Goal: Transaction & Acquisition: Purchase product/service

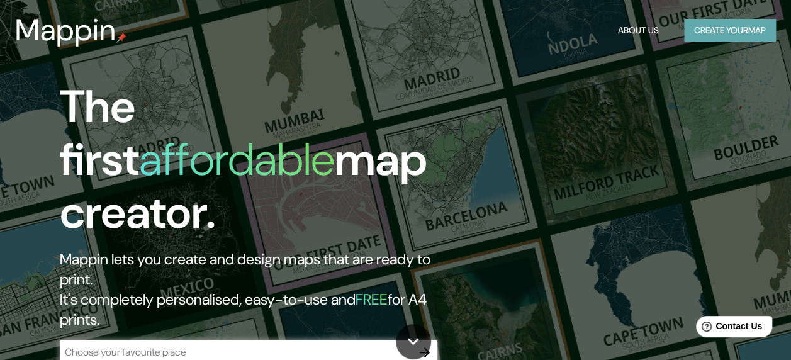
click at [701, 35] on button "Create your map" at bounding box center [730, 30] width 92 height 23
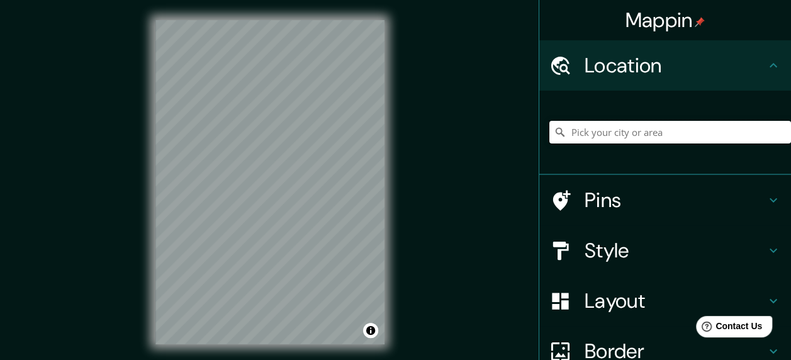
click at [619, 141] on input "Pick your city or area" at bounding box center [670, 132] width 242 height 23
click at [638, 139] on input "Pick your city or area" at bounding box center [670, 132] width 242 height 23
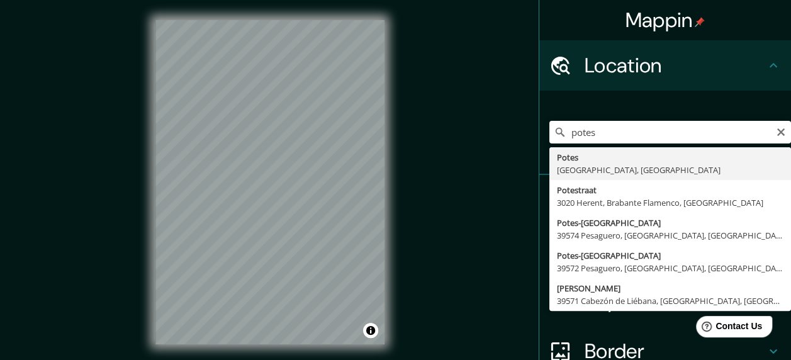
type input "Potes, [GEOGRAPHIC_DATA], [GEOGRAPHIC_DATA]"
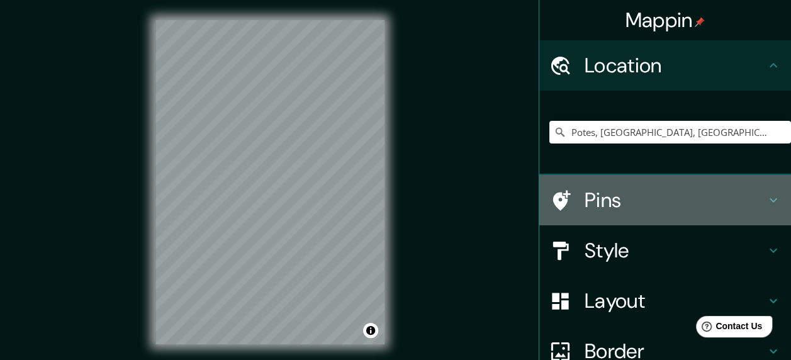
click at [592, 198] on h4 "Pins" at bounding box center [675, 200] width 181 height 25
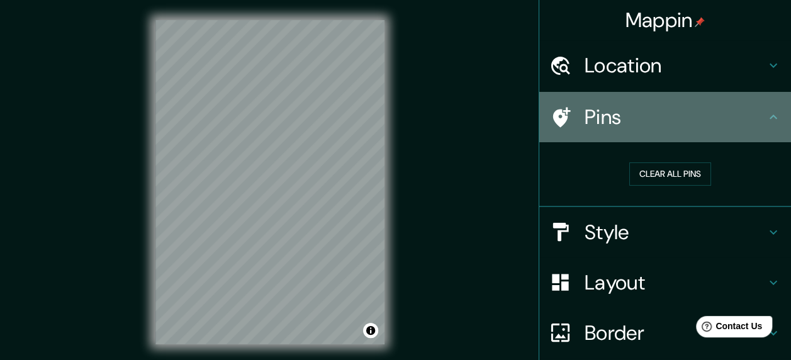
click at [565, 111] on div at bounding box center [566, 117] width 35 height 22
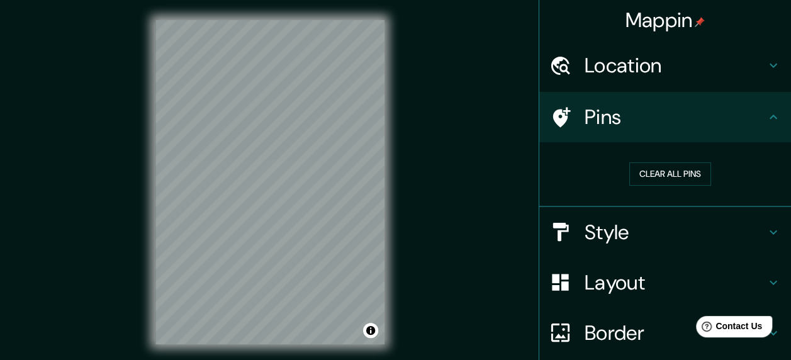
scroll to position [102, 0]
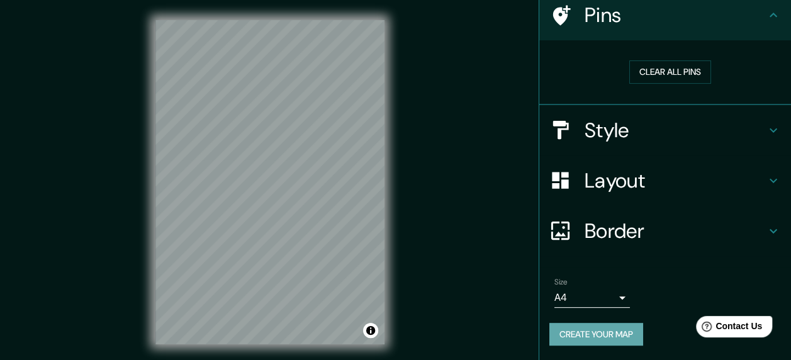
click at [588, 332] on button "Create your map" at bounding box center [596, 334] width 94 height 23
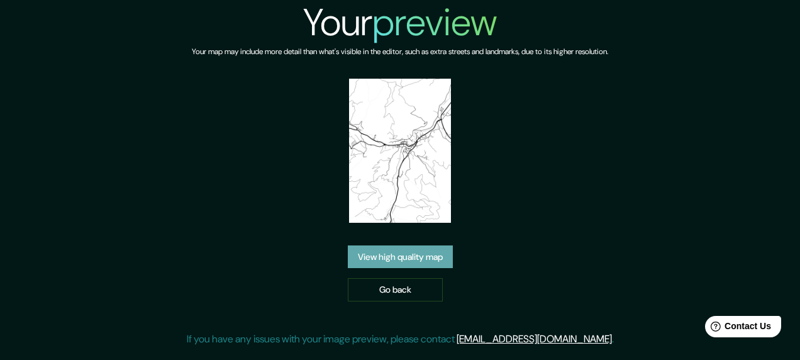
click at [421, 262] on link "View high quality map" at bounding box center [400, 256] width 105 height 23
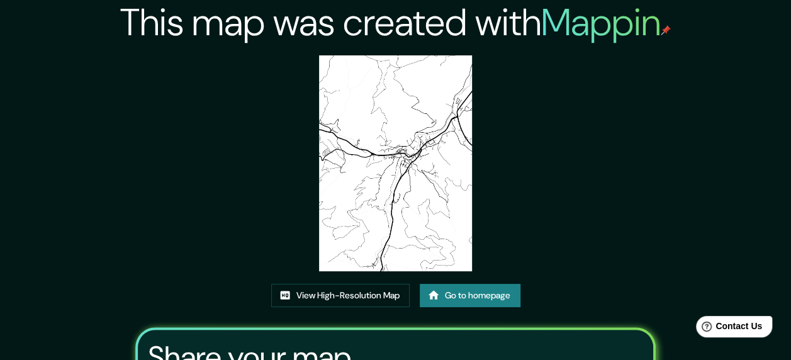
click at [417, 163] on img at bounding box center [395, 163] width 153 height 216
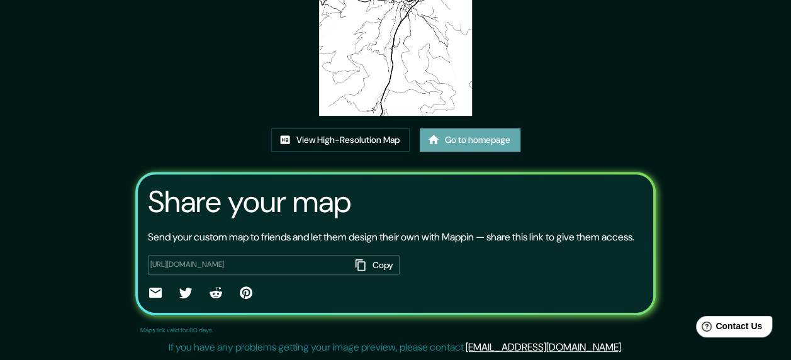
click at [486, 128] on link "Go to homepage" at bounding box center [470, 139] width 101 height 23
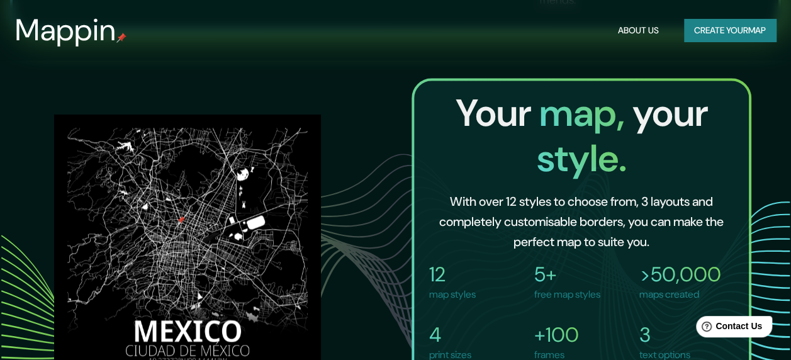
scroll to position [665, 0]
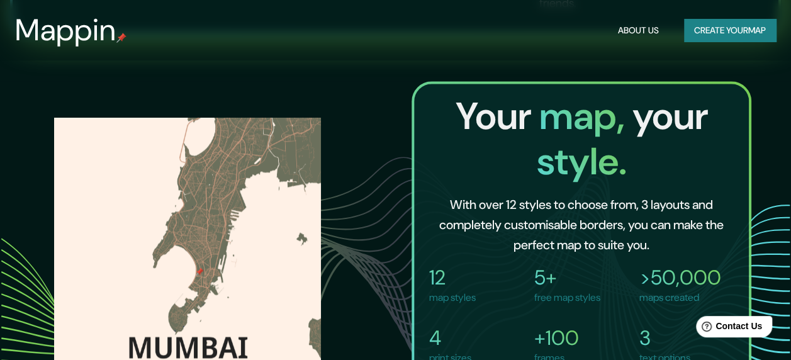
click at [748, 29] on button "Create your map" at bounding box center [730, 30] width 92 height 23
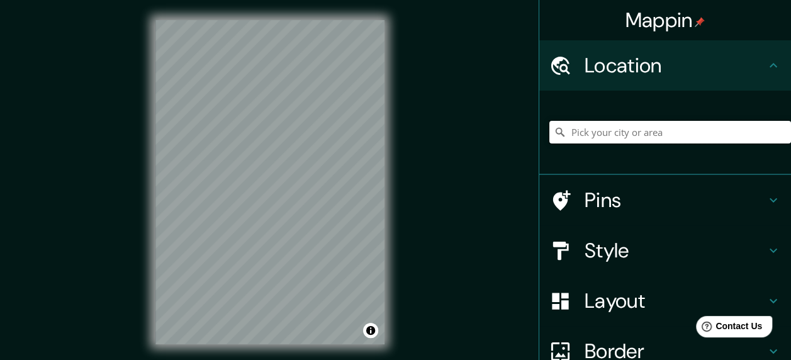
click at [639, 127] on input "Pick your city or area" at bounding box center [670, 132] width 242 height 23
click at [672, 142] on input "Pick your city or area" at bounding box center [670, 132] width 242 height 23
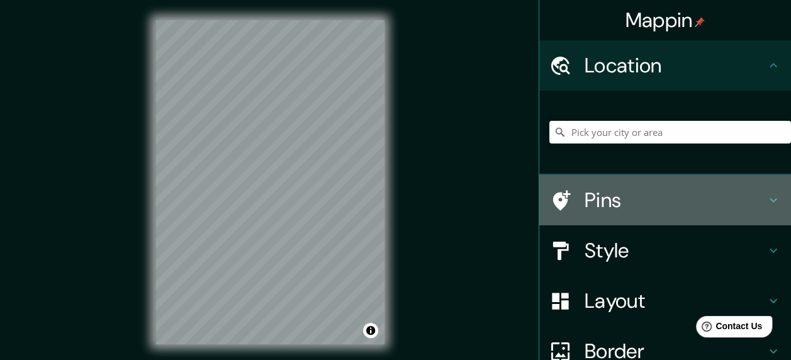
click at [766, 195] on icon at bounding box center [773, 200] width 15 height 15
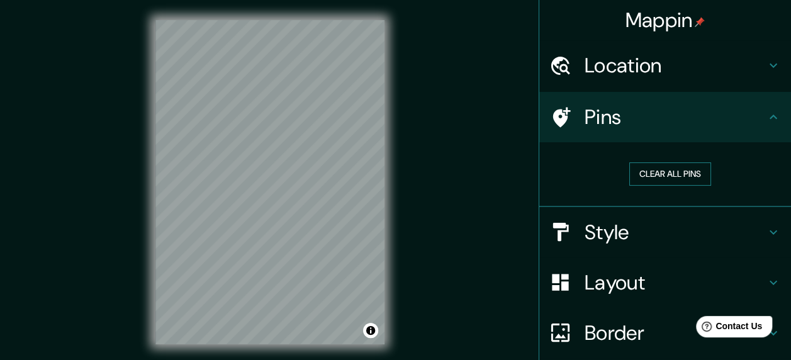
click at [681, 179] on button "Clear all pins" at bounding box center [670, 173] width 82 height 23
click at [370, 335] on button "Toggle attribution" at bounding box center [370, 330] width 15 height 15
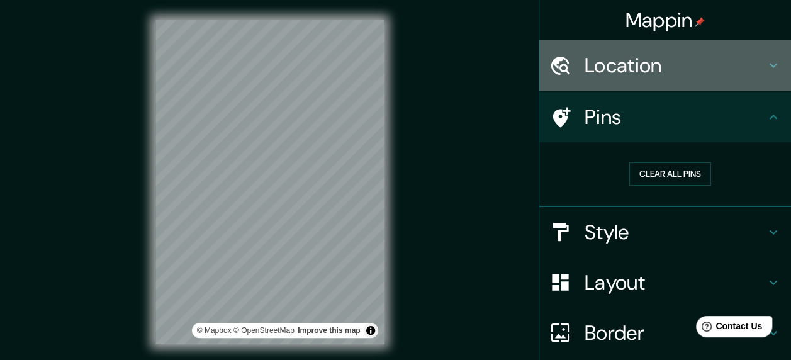
click at [625, 77] on h4 "Location" at bounding box center [675, 65] width 181 height 25
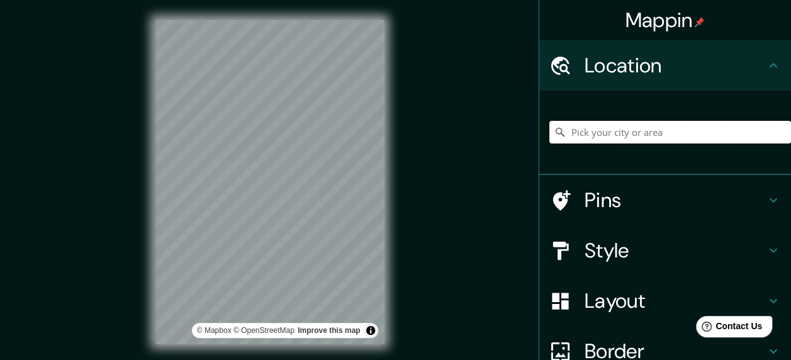
click at [612, 131] on input "Pick your city or area" at bounding box center [670, 132] width 242 height 23
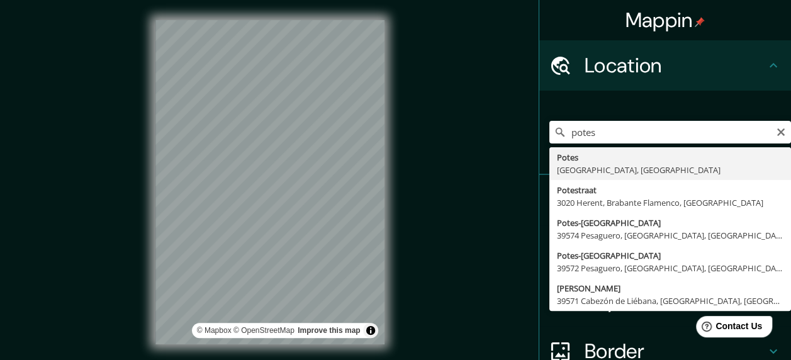
type input "Potes, [GEOGRAPHIC_DATA], [GEOGRAPHIC_DATA]"
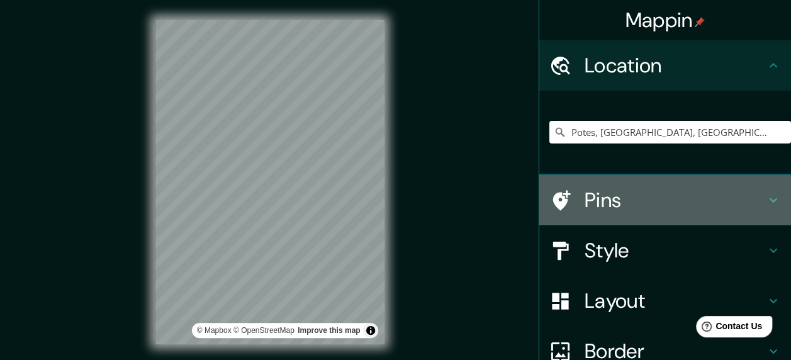
click at [585, 212] on h4 "Pins" at bounding box center [675, 200] width 181 height 25
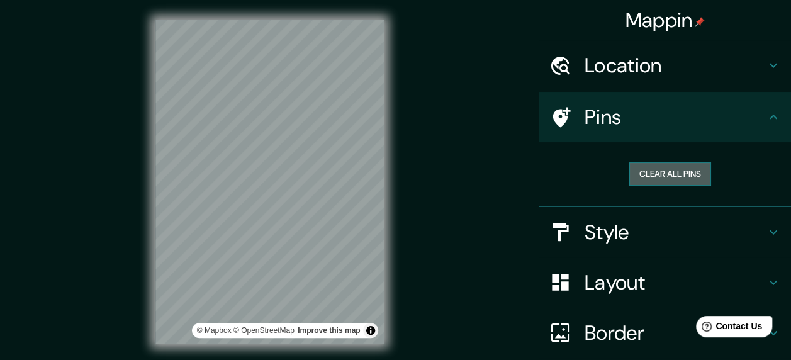
click at [673, 184] on button "Clear all pins" at bounding box center [670, 173] width 82 height 23
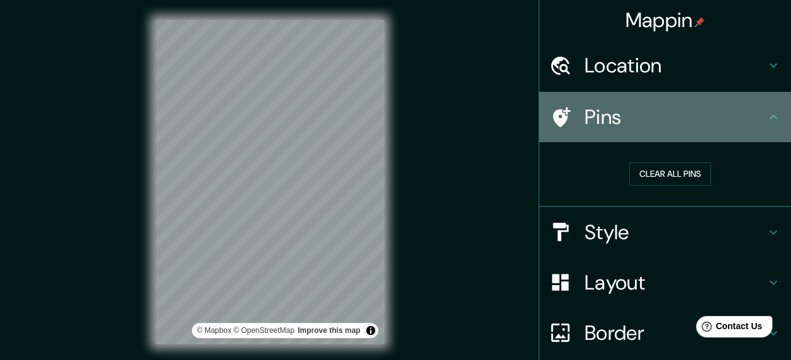
click at [645, 126] on h4 "Pins" at bounding box center [675, 116] width 181 height 25
click at [757, 130] on div "Pins" at bounding box center [665, 117] width 252 height 50
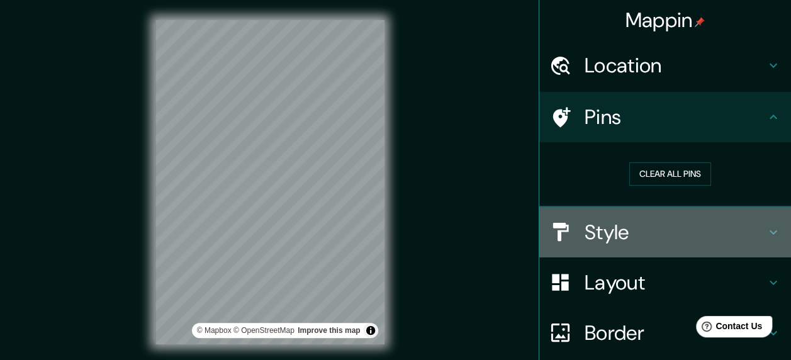
click at [631, 225] on h4 "Style" at bounding box center [675, 232] width 181 height 25
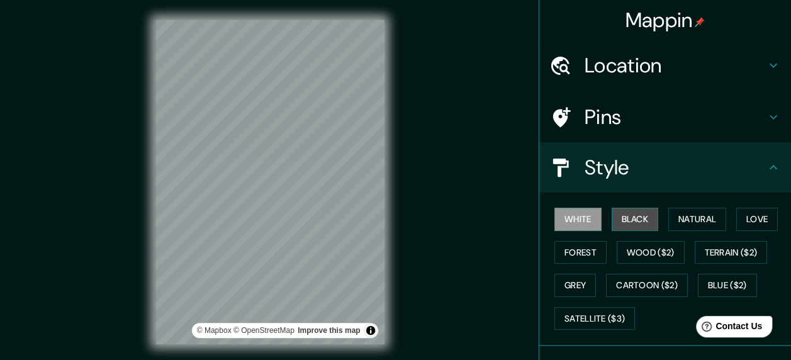
click at [648, 219] on button "Black" at bounding box center [635, 219] width 47 height 23
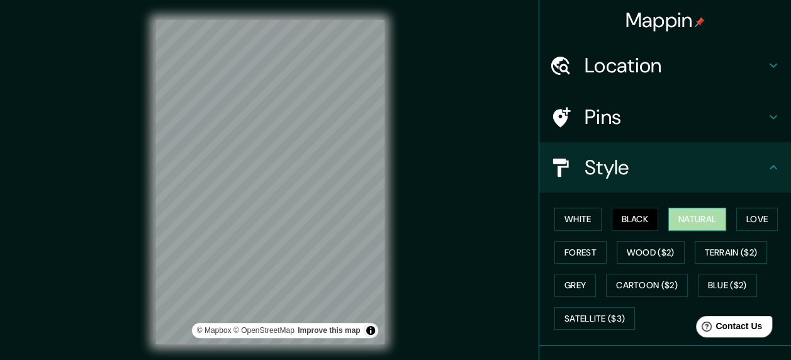
click at [683, 223] on button "Natural" at bounding box center [697, 219] width 58 height 23
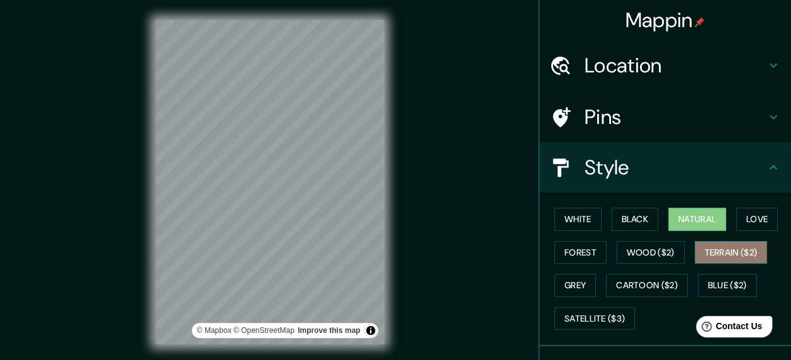
click at [709, 257] on button "Terrain ($2)" at bounding box center [731, 252] width 73 height 23
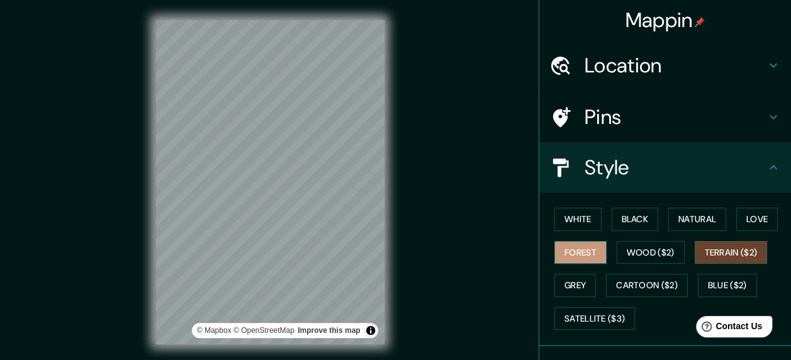
click at [588, 252] on button "Forest" at bounding box center [580, 252] width 52 height 23
click at [574, 279] on button "Grey" at bounding box center [575, 285] width 42 height 23
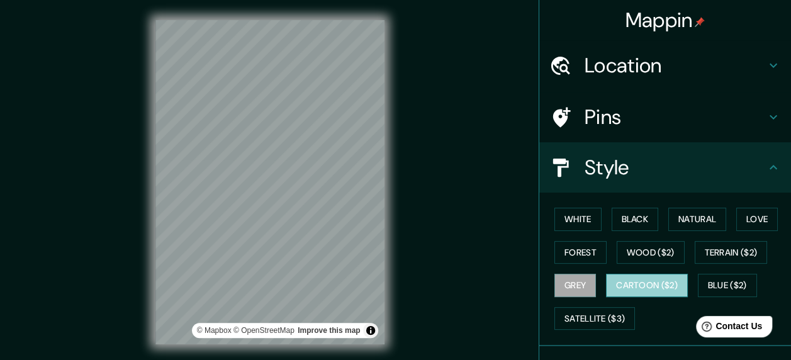
click at [651, 286] on button "Cartoon ($2)" at bounding box center [647, 285] width 82 height 23
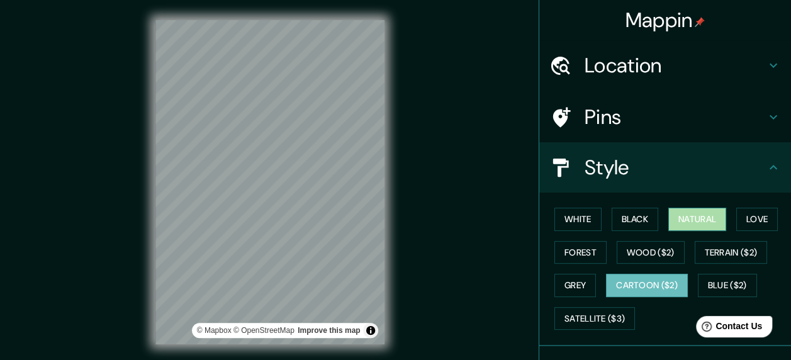
click at [701, 224] on button "Natural" at bounding box center [697, 219] width 58 height 23
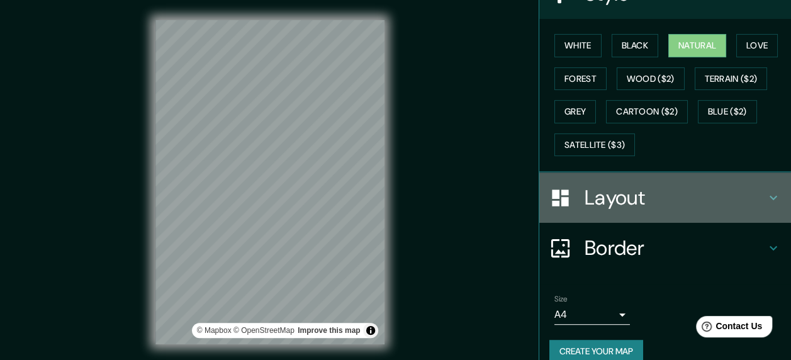
click at [629, 200] on h4 "Layout" at bounding box center [675, 197] width 181 height 25
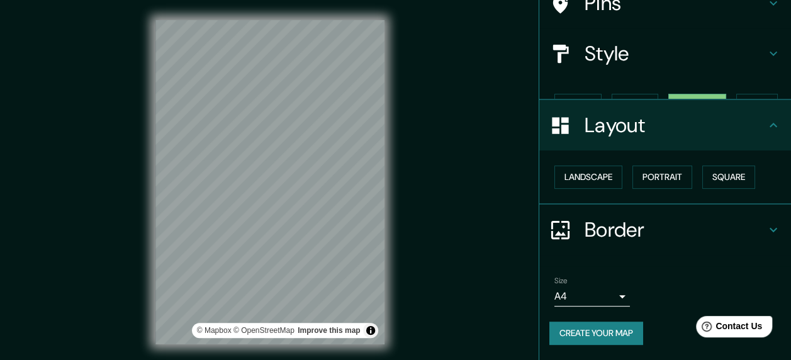
scroll to position [92, 0]
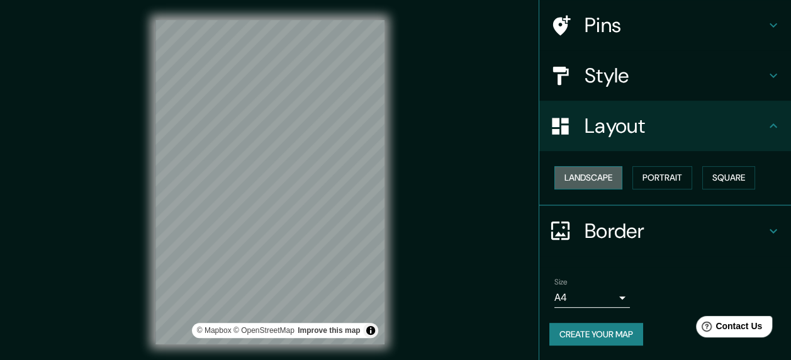
click at [602, 184] on button "Landscape" at bounding box center [588, 177] width 68 height 23
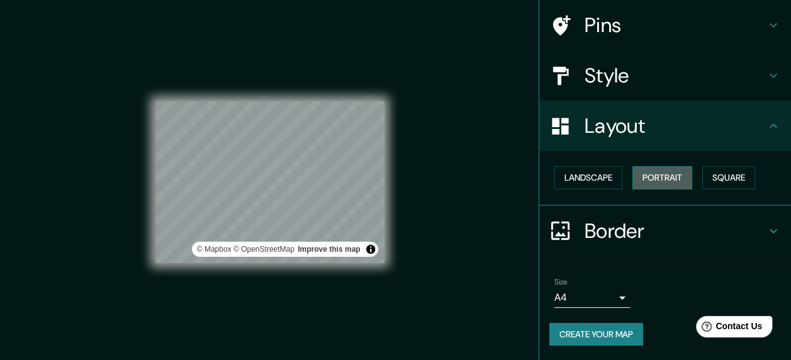
click at [638, 176] on button "Portrait" at bounding box center [662, 177] width 60 height 23
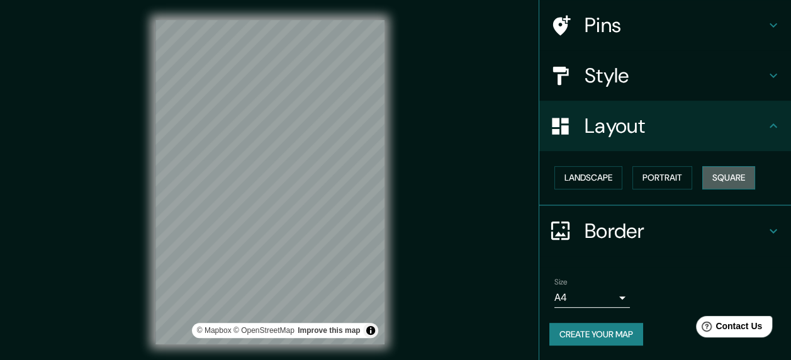
click at [710, 186] on button "Square" at bounding box center [728, 177] width 53 height 23
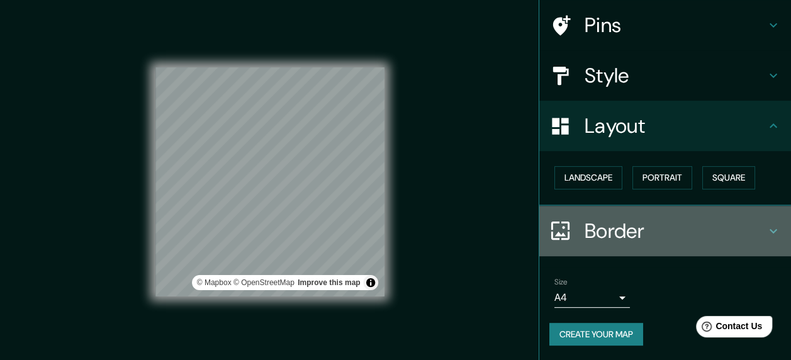
click at [594, 237] on h4 "Border" at bounding box center [675, 230] width 181 height 25
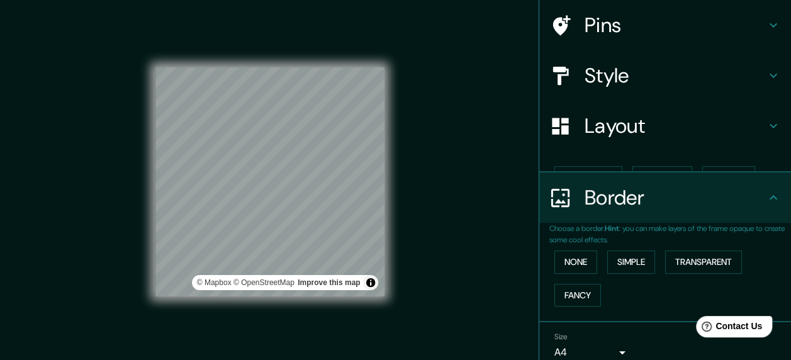
scroll to position [126, 0]
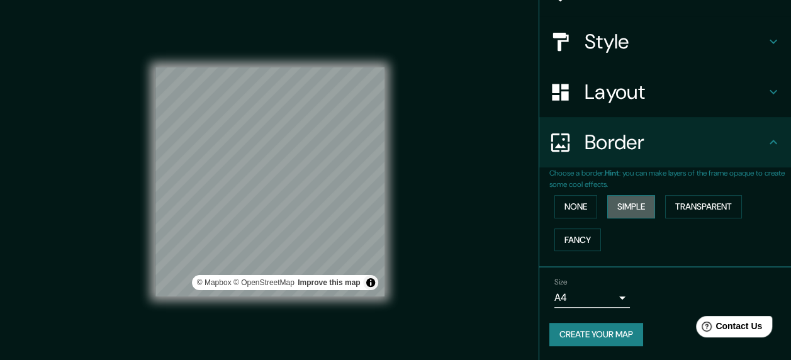
click at [617, 207] on button "Simple" at bounding box center [631, 206] width 48 height 23
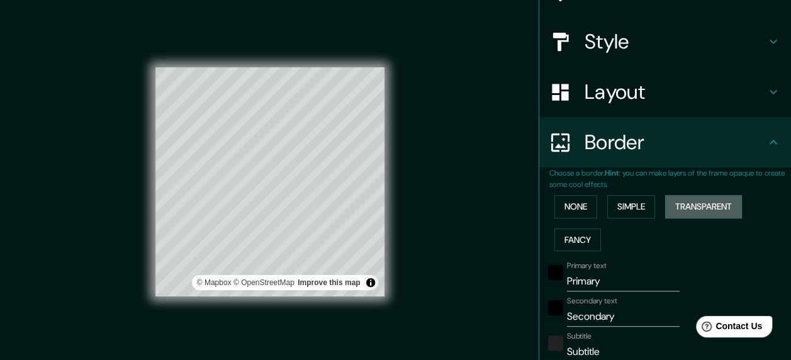
click at [694, 204] on button "Transparent" at bounding box center [703, 206] width 77 height 23
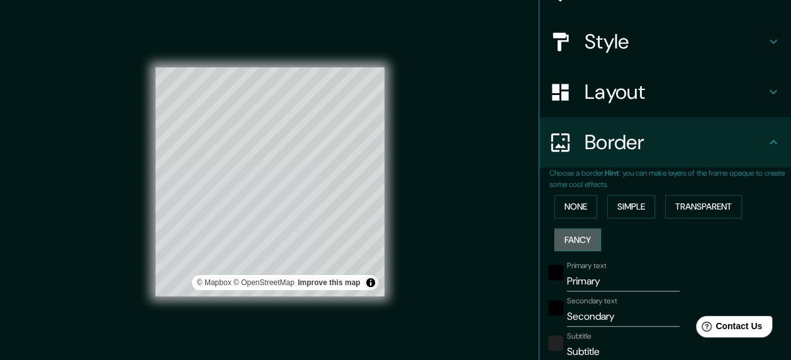
click at [580, 238] on button "Fancy" at bounding box center [577, 239] width 47 height 23
